Goal: Check status: Check status

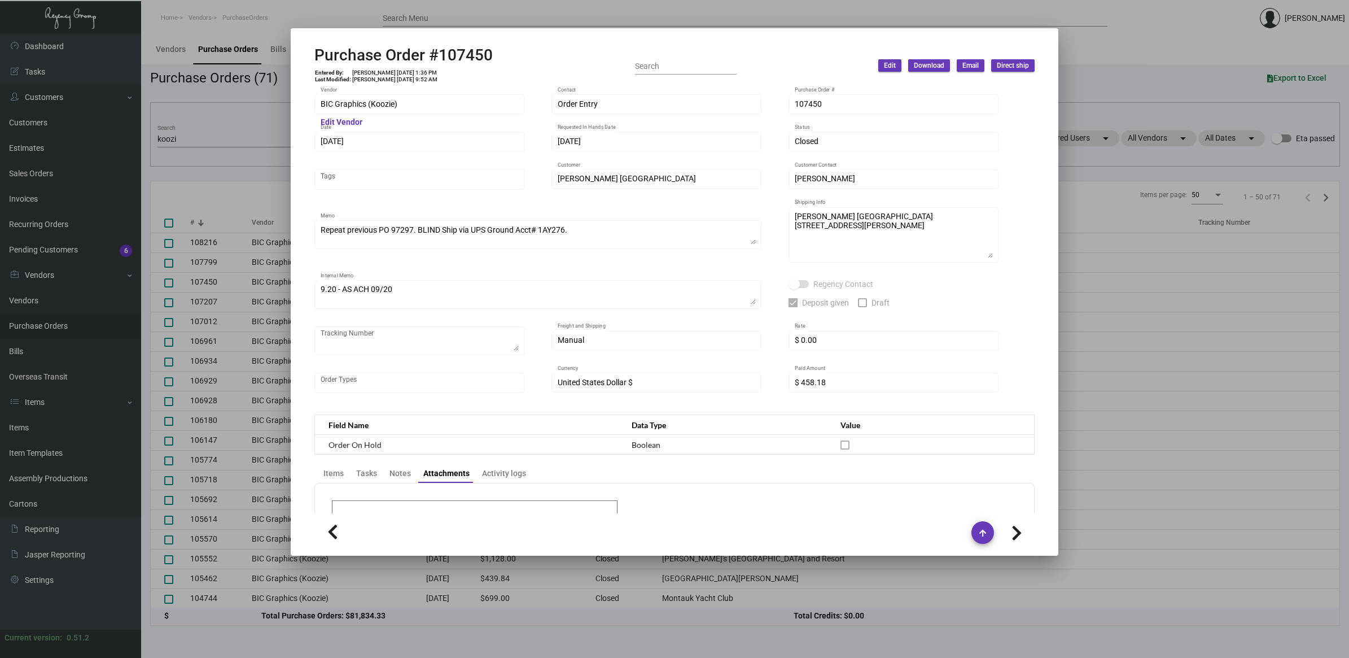
click at [194, 139] on div at bounding box center [674, 329] width 1349 height 658
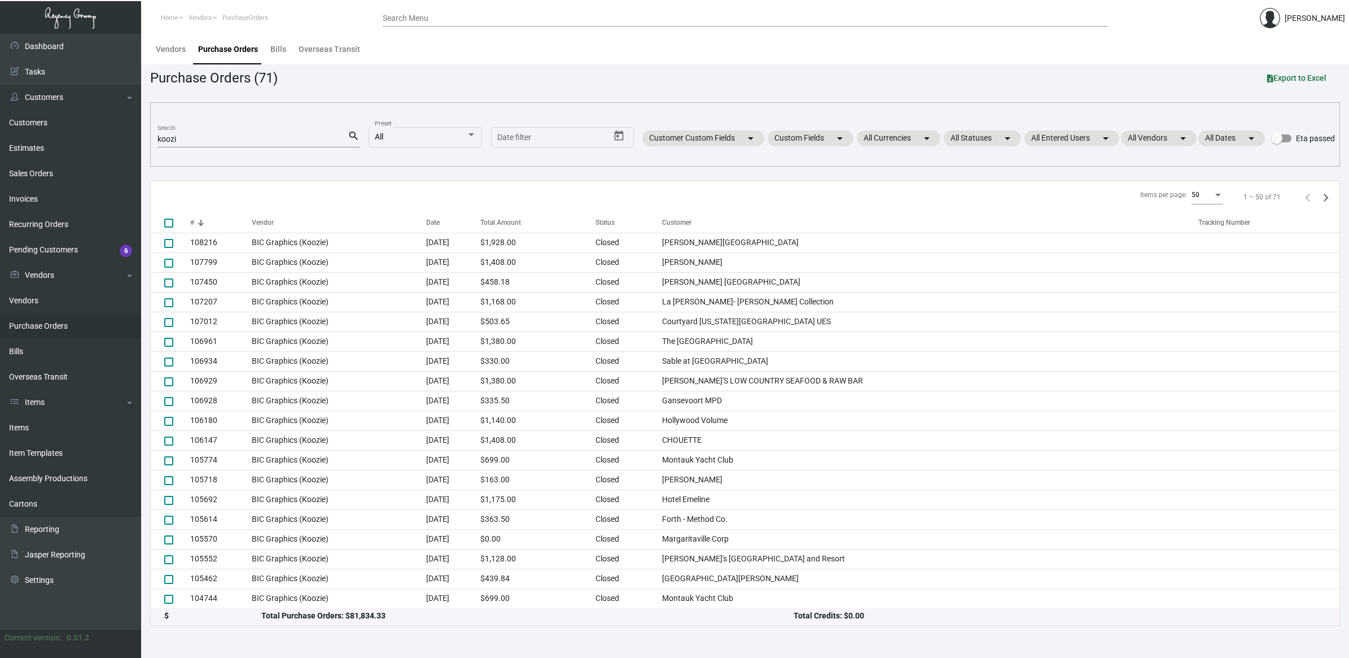
click at [188, 140] on input "koozi" at bounding box center [252, 139] width 190 height 9
paste input "106065"
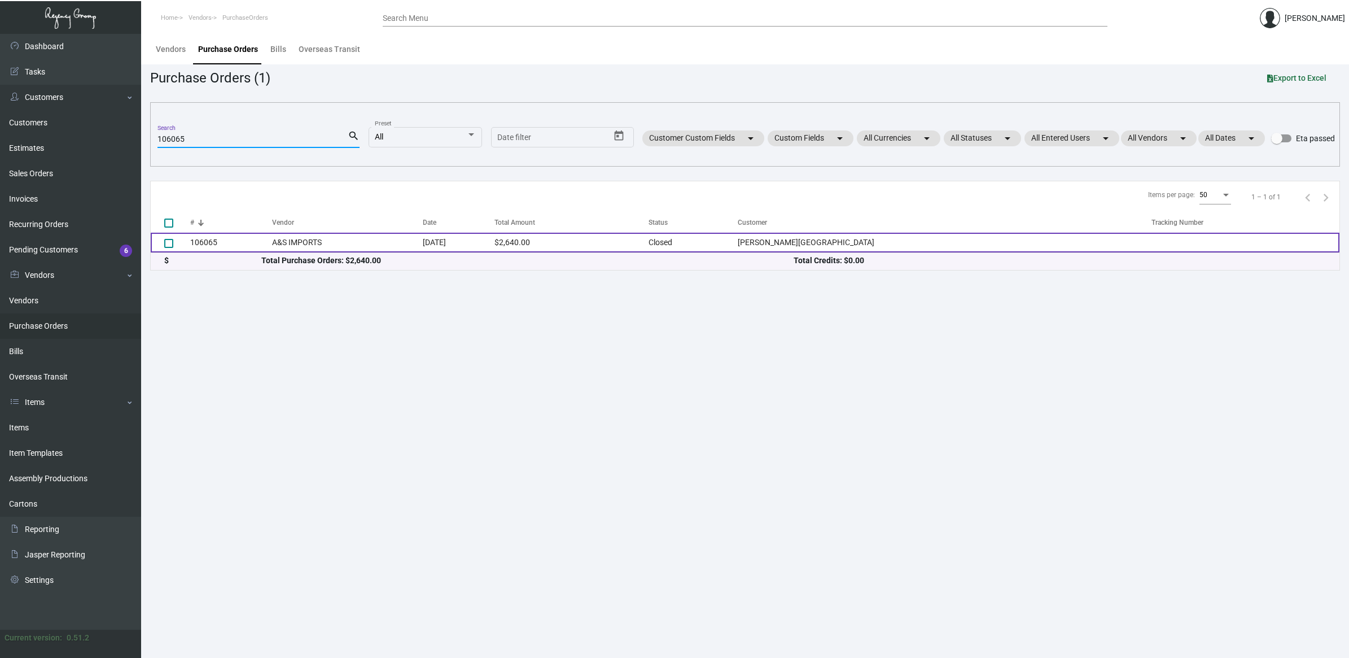
type input "106065"
click at [243, 234] on td "106065" at bounding box center [231, 243] width 82 height 20
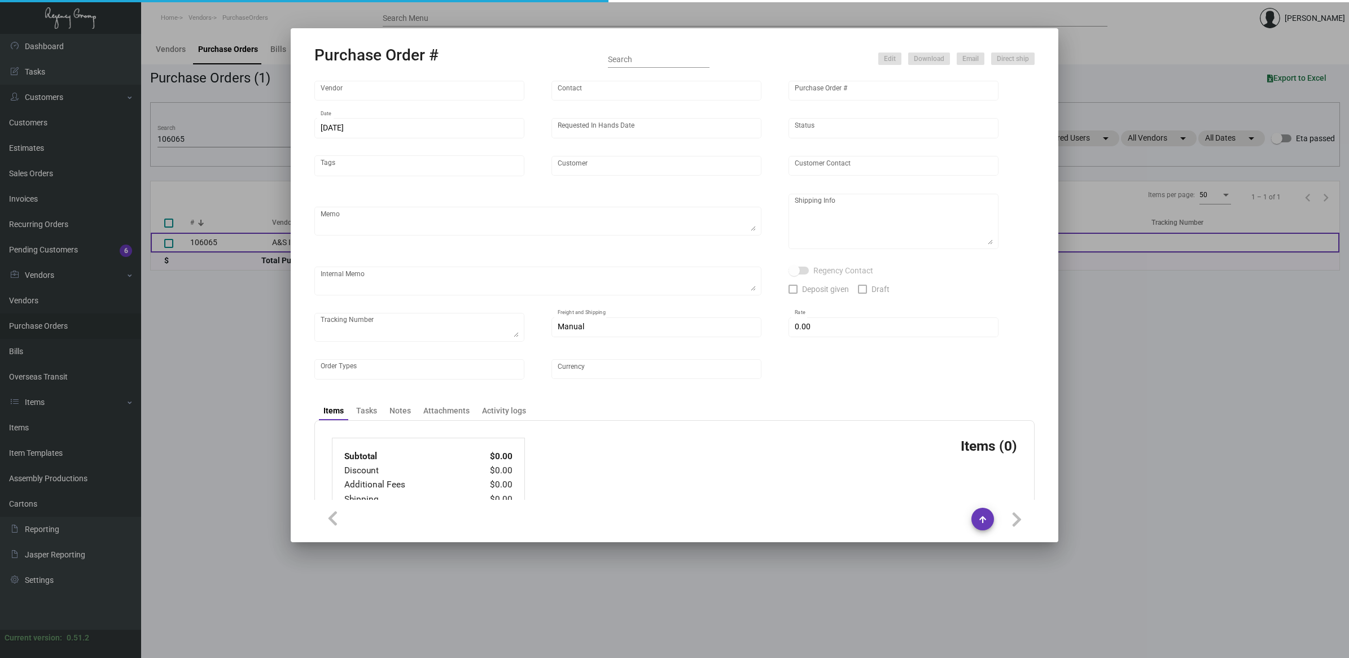
type input "A&S IMPORTS"
type input "[PERSON_NAME]"
type input "106065"
type input "[DATE]"
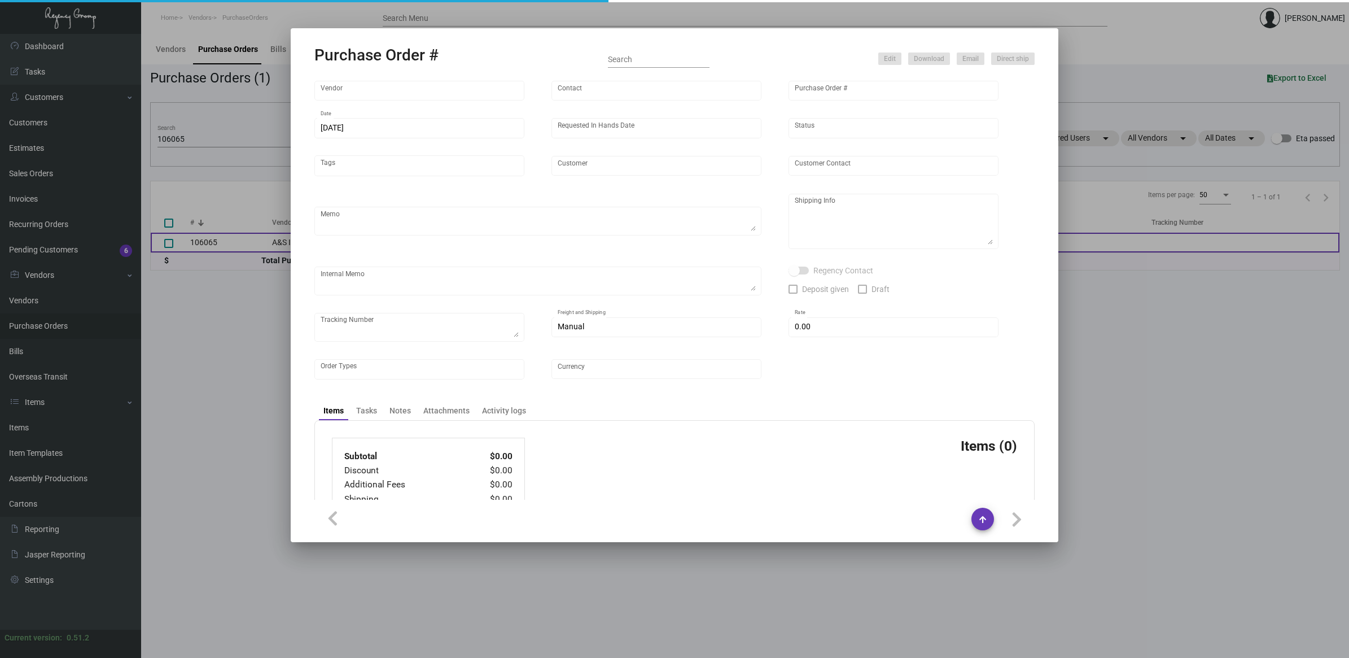
type input "[PERSON_NAME][GEOGRAPHIC_DATA]"
type textarea "Repeat Previous PO 95049."
type textarea "Regency Group NJ - [PERSON_NAME] [STREET_ADDRESS]"
type textarea "NJ Warehouse. CC paid [DATE] 6205 TSW Paid balance of $305.00 [DATE] 1246"
checkbox input "true"
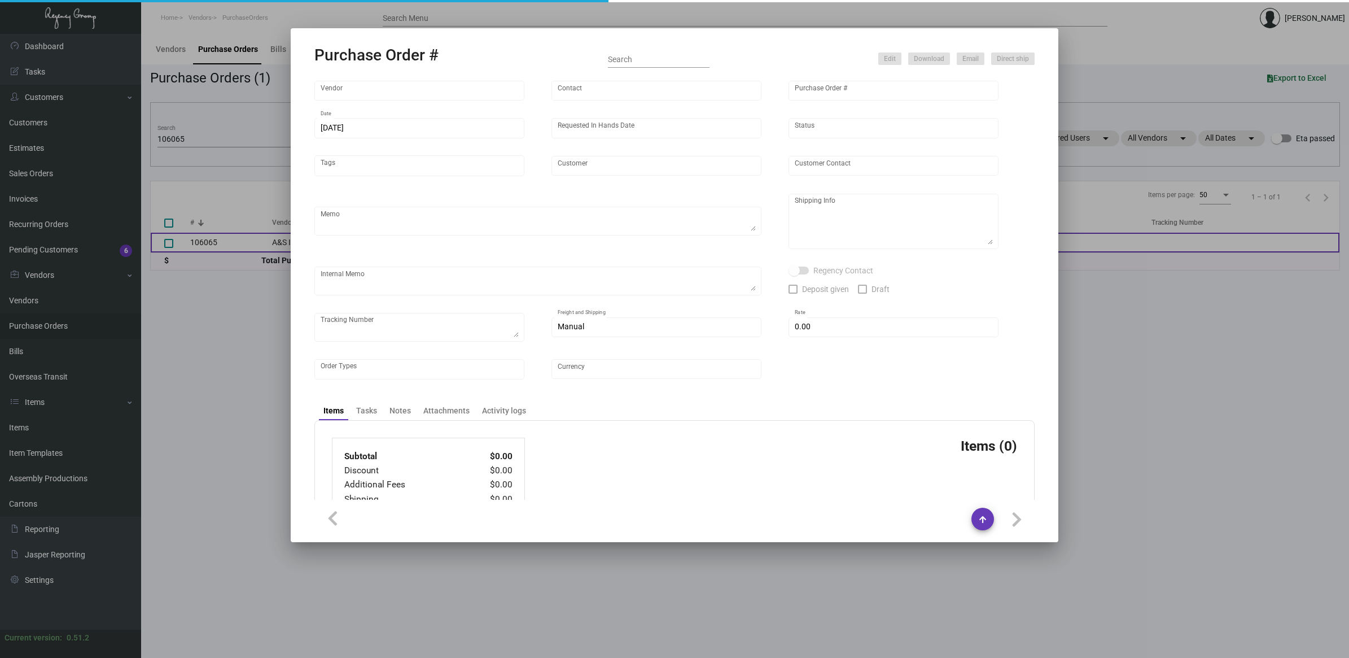
checkbox input "true"
type input "$ 0.00"
type input "United States Dollar $"
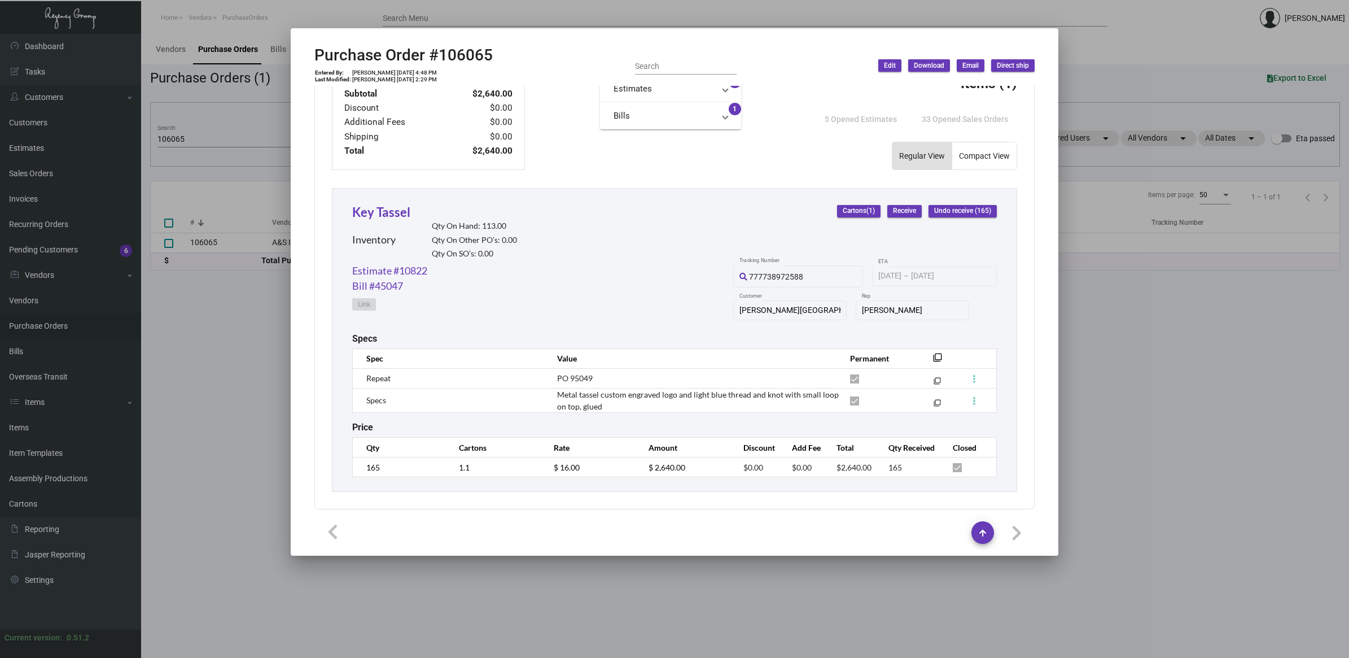
scroll to position [426, 0]
